Goal: Transaction & Acquisition: Purchase product/service

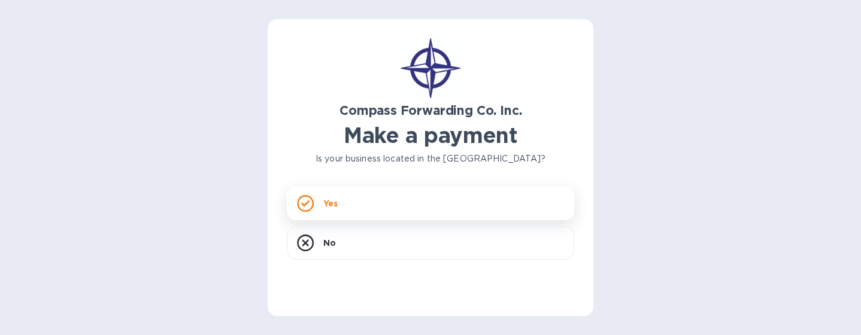
click at [325, 212] on div "Yes" at bounding box center [430, 204] width 287 height 34
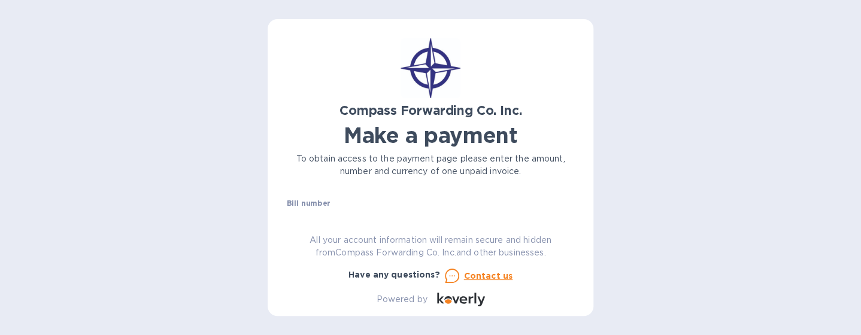
click at [320, 212] on div "Compass Forwarding Co. Inc. Make a payment To obtain access to the payment page…" at bounding box center [430, 172] width 287 height 268
click at [357, 200] on div "Bill number №" at bounding box center [430, 213] width 287 height 28
click at [537, 205] on div "Bill number №" at bounding box center [430, 213] width 287 height 28
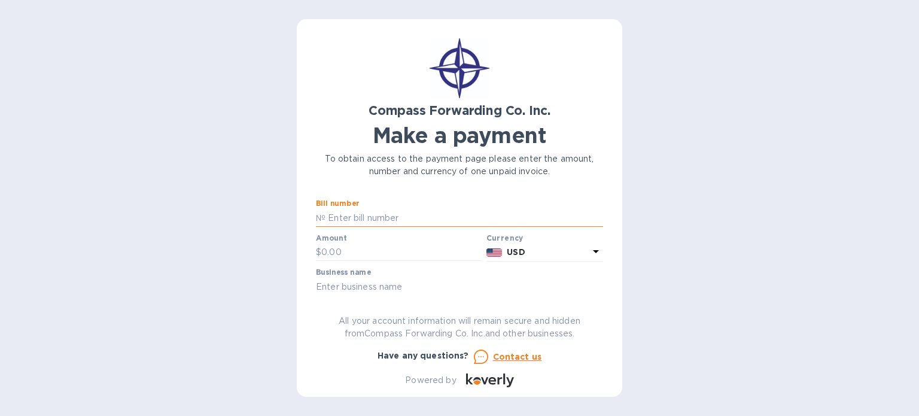
click at [388, 212] on input "text" at bounding box center [465, 218] width 278 height 18
click at [840, 196] on div "Compass Forwarding Co. Inc. Make a payment To obtain access to the payment page…" at bounding box center [459, 208] width 919 height 416
click at [818, 263] on div "Compass Forwarding Co. Inc. Make a payment To obtain access to the payment page…" at bounding box center [459, 208] width 919 height 416
click at [385, 217] on input "text" at bounding box center [465, 218] width 278 height 18
